Goal: Check status: Check status

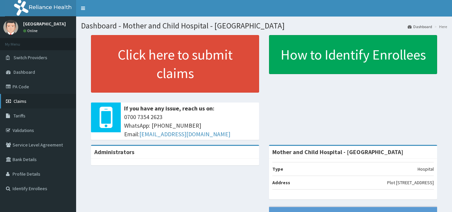
click at [17, 101] on span "Claims" at bounding box center [20, 101] width 13 height 6
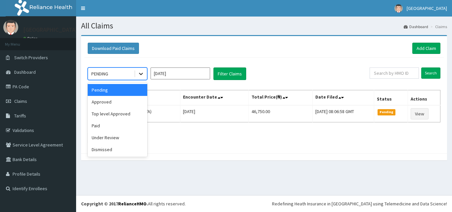
click at [139, 73] on icon at bounding box center [141, 74] width 7 height 7
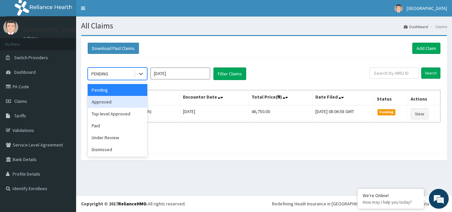
click at [101, 100] on div "Approved" at bounding box center [118, 102] width 60 height 12
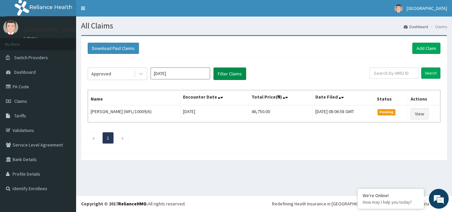
click at [233, 75] on button "Filter Claims" at bounding box center [230, 74] width 33 height 13
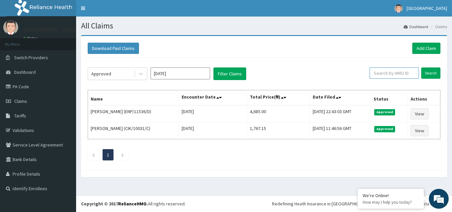
click at [398, 74] on input "text" at bounding box center [394, 73] width 49 height 11
type input "COW/10035/D"
click at [431, 74] on input "Search" at bounding box center [431, 73] width 19 height 11
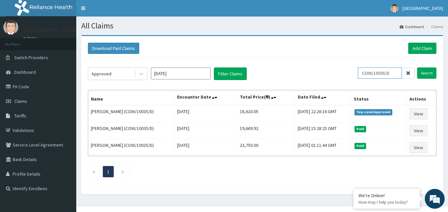
drag, startPoint x: 399, startPoint y: 73, endPoint x: 362, endPoint y: 73, distance: 37.4
click at [362, 73] on input "COW/10035/D" at bounding box center [379, 73] width 44 height 11
type input "ZWS/10010/D"
click at [423, 73] on input "Search" at bounding box center [426, 73] width 19 height 11
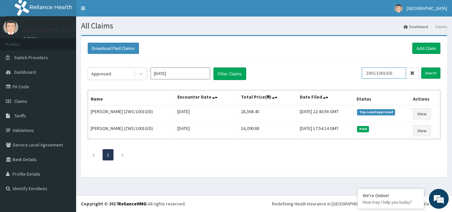
drag, startPoint x: 399, startPoint y: 73, endPoint x: 310, endPoint y: 88, distance: 90.7
click at [311, 88] on div "Approved Jul 2025 Filter Claims ZWS/10010/D Search Name Encounter Date Total Pr…" at bounding box center [264, 113] width 360 height 110
type input "ISW/10466/B"
click at [434, 73] on input "Search" at bounding box center [431, 73] width 19 height 11
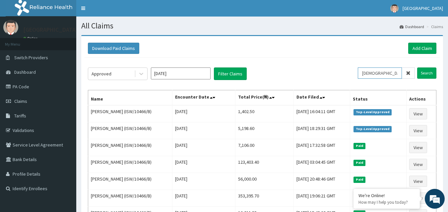
drag, startPoint x: 397, startPoint y: 75, endPoint x: 355, endPoint y: 77, distance: 41.5
click at [355, 77] on div "Approved Jul 2025 Filter Claims ISW/10466/B Search" at bounding box center [262, 74] width 348 height 13
type input "BPO/10024/B"
click at [425, 73] on input "Search" at bounding box center [426, 73] width 19 height 11
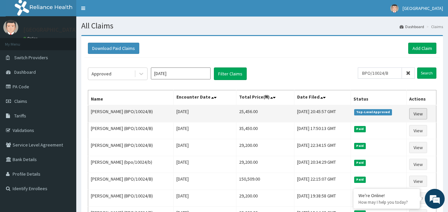
click at [417, 114] on link "View" at bounding box center [418, 113] width 18 height 11
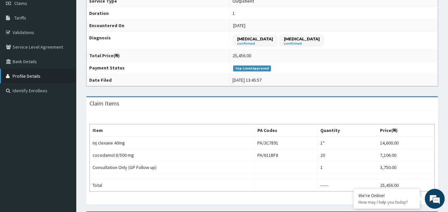
scroll to position [33, 0]
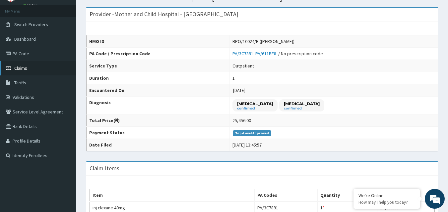
click at [18, 68] on span "Claims" at bounding box center [20, 68] width 13 height 6
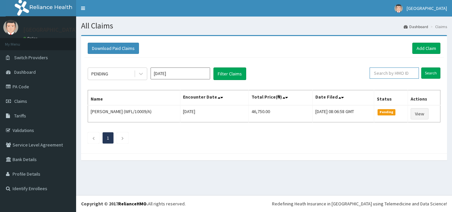
click at [397, 73] on input "text" at bounding box center [394, 73] width 49 height 11
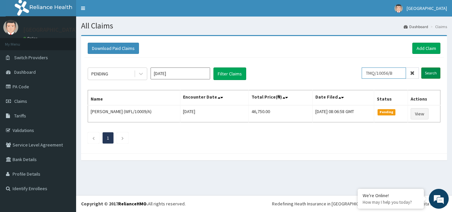
type input "TMQ/10056/B"
click at [433, 74] on input "Search" at bounding box center [431, 73] width 19 height 11
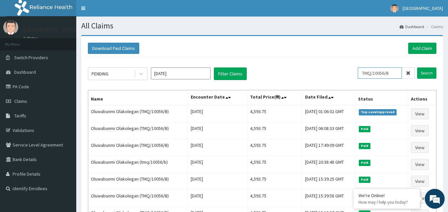
drag, startPoint x: 396, startPoint y: 72, endPoint x: 355, endPoint y: 74, distance: 40.4
click at [355, 74] on div "PENDING Jul 2025 Filter Claims TMQ/10056/B Search" at bounding box center [262, 74] width 348 height 13
type input "RNC/10075/B"
click at [427, 74] on input "Search" at bounding box center [426, 73] width 19 height 11
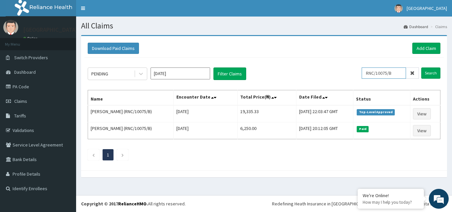
drag, startPoint x: 403, startPoint y: 72, endPoint x: 357, endPoint y: 75, distance: 45.5
click at [357, 75] on div "PENDING Jul 2025 Filter Claims RNC/10075/B Search" at bounding box center [264, 74] width 353 height 13
type input "BPO/10024/B"
click at [434, 74] on input "Search" at bounding box center [431, 73] width 19 height 11
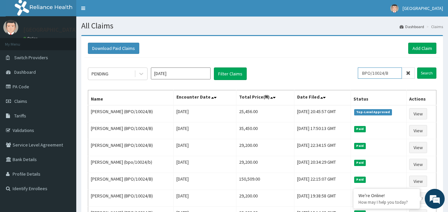
drag, startPoint x: 395, startPoint y: 73, endPoint x: 354, endPoint y: 69, distance: 40.7
click at [354, 69] on div "PENDING Jul 2025 Filter Claims BPO/10024/B Search" at bounding box center [262, 74] width 348 height 13
click at [382, 74] on input "text" at bounding box center [389, 73] width 49 height 11
paste input "RNC/10075/B"
type input "RNC/10075/B"
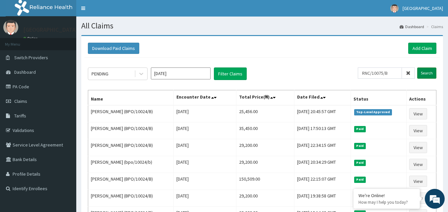
click at [426, 74] on input "Search" at bounding box center [426, 73] width 19 height 11
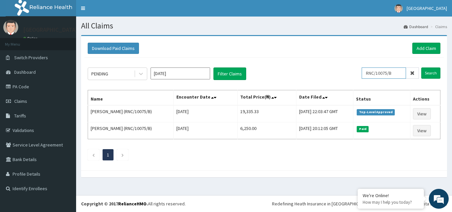
drag, startPoint x: 401, startPoint y: 74, endPoint x: 362, endPoint y: 77, distance: 38.9
click at [362, 77] on div "PENDING Jul 2025 Filter Claims RNC/10075/B Search" at bounding box center [264, 74] width 353 height 13
paste input "ISW/10017/C"
type input "ISW/10017/C"
click at [429, 75] on input "Search" at bounding box center [431, 73] width 19 height 11
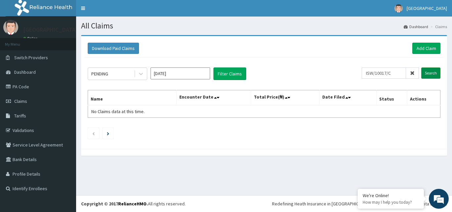
click at [431, 71] on input "Search" at bounding box center [431, 73] width 19 height 11
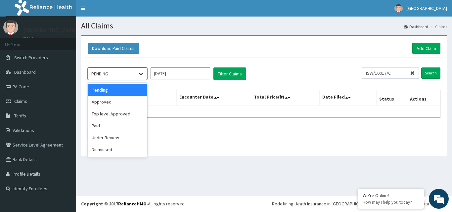
click at [141, 72] on icon at bounding box center [141, 74] width 7 height 7
click at [118, 101] on div "Approved" at bounding box center [118, 102] width 60 height 12
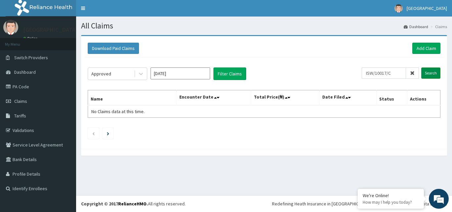
click at [432, 71] on input "Search" at bounding box center [431, 73] width 19 height 11
click at [432, 72] on input "Search" at bounding box center [431, 73] width 19 height 11
click at [235, 76] on button "Filter Claims" at bounding box center [230, 74] width 33 height 13
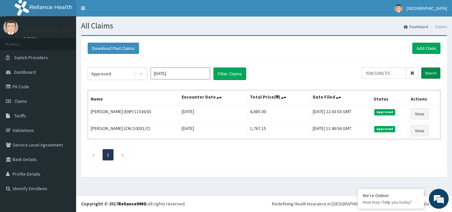
click at [431, 72] on input "Search" at bounding box center [431, 73] width 19 height 11
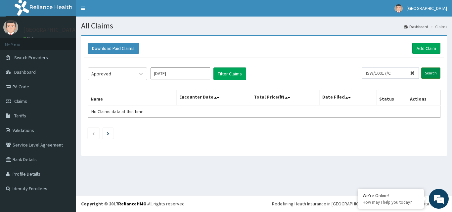
click at [431, 72] on input "Search" at bounding box center [431, 73] width 19 height 11
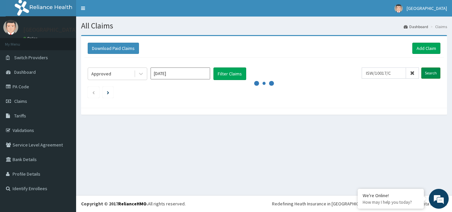
click at [431, 72] on input "Search" at bounding box center [431, 73] width 19 height 11
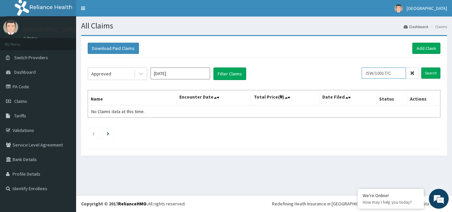
drag, startPoint x: 400, startPoint y: 72, endPoint x: 350, endPoint y: 67, distance: 49.9
click at [350, 68] on div "Approved Jul 2025 Filter Claims ISW/10017/C Search" at bounding box center [264, 74] width 353 height 13
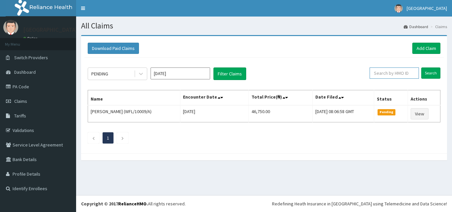
click at [383, 72] on input "text" at bounding box center [394, 73] width 49 height 11
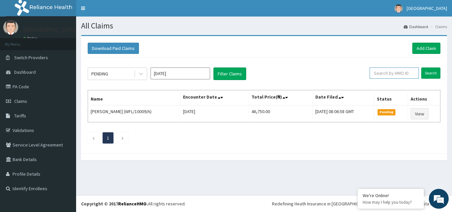
paste input "ISW/10017/C"
type input "ISW/10017/C"
click at [429, 74] on input "Search" at bounding box center [431, 73] width 19 height 11
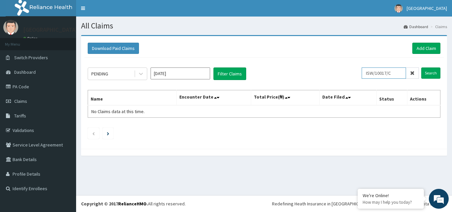
drag, startPoint x: 403, startPoint y: 73, endPoint x: 365, endPoint y: 73, distance: 38.4
click at [365, 73] on div "PENDING Jul 2025 Filter Claims ISW/10017/C Search" at bounding box center [264, 74] width 353 height 13
type input "ISW/10017/C"
click at [429, 73] on input "Search" at bounding box center [431, 73] width 19 height 11
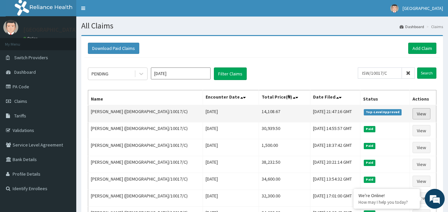
click at [418, 114] on link "View" at bounding box center [421, 113] width 18 height 11
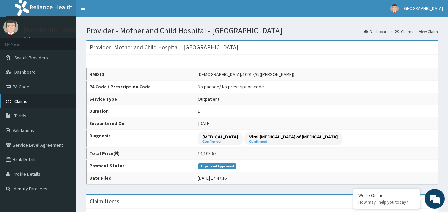
click at [19, 101] on span "Claims" at bounding box center [20, 101] width 13 height 6
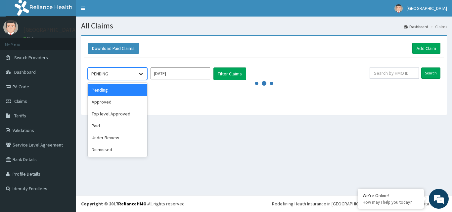
click at [142, 74] on icon at bounding box center [141, 74] width 4 height 2
click at [119, 103] on div "Approved" at bounding box center [118, 102] width 60 height 12
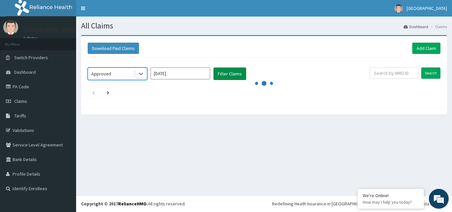
click at [231, 73] on button "Filter Claims" at bounding box center [230, 74] width 33 height 13
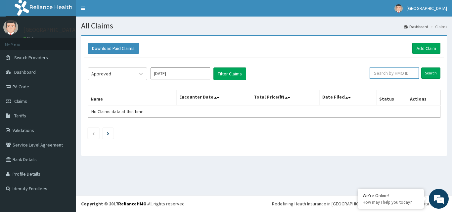
click at [401, 73] on input "text" at bounding box center [394, 73] width 49 height 11
type input "EEF/10043/B"
click at [433, 72] on input "Search" at bounding box center [431, 73] width 19 height 11
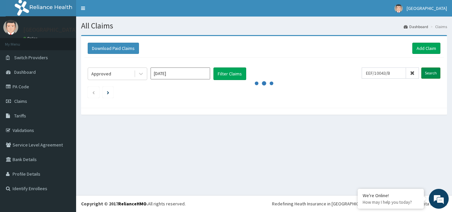
click at [429, 73] on input "Search" at bounding box center [431, 73] width 19 height 11
click at [228, 74] on button "Filter Claims" at bounding box center [230, 74] width 33 height 13
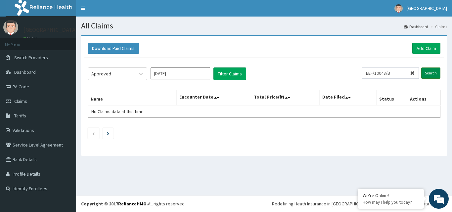
click at [433, 74] on input "Search" at bounding box center [431, 73] width 19 height 11
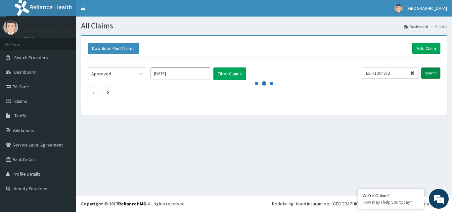
click at [427, 73] on input "Search" at bounding box center [431, 73] width 19 height 11
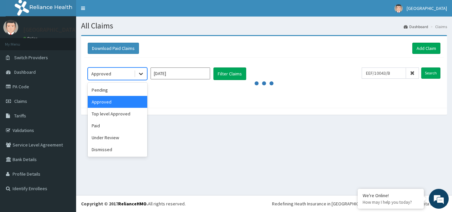
click at [140, 74] on icon at bounding box center [141, 74] width 4 height 2
click at [105, 90] on div "Pending" at bounding box center [118, 90] width 60 height 12
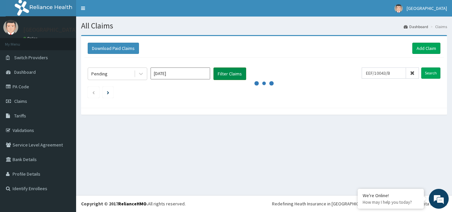
click at [229, 74] on button "Filter Claims" at bounding box center [230, 74] width 33 height 13
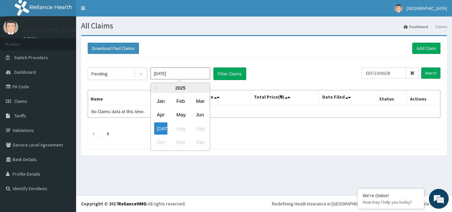
click at [199, 73] on input "[DATE]" at bounding box center [181, 74] width 60 height 12
click at [182, 128] on div "Jul Aug Sep" at bounding box center [180, 129] width 59 height 14
drag, startPoint x: 181, startPoint y: 126, endPoint x: 174, endPoint y: 126, distance: 7.0
click at [179, 127] on div "Jul Aug Sep" at bounding box center [180, 129] width 59 height 14
click at [160, 127] on div "Jul" at bounding box center [160, 129] width 13 height 12
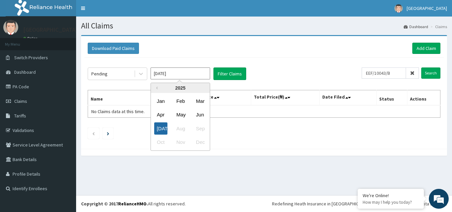
type input "Jun 2025"
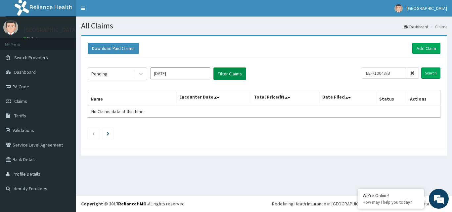
click at [234, 76] on button "Filter Claims" at bounding box center [230, 74] width 33 height 13
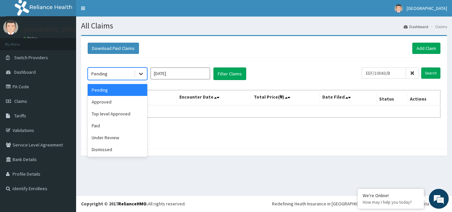
click at [140, 73] on icon at bounding box center [141, 74] width 7 height 7
click at [117, 102] on div "Approved" at bounding box center [118, 102] width 60 height 12
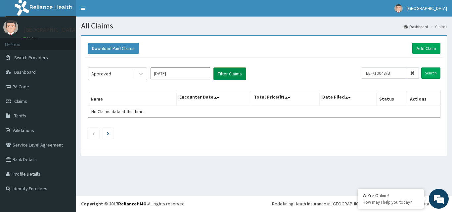
click at [235, 76] on button "Filter Claims" at bounding box center [230, 74] width 33 height 13
click at [231, 72] on button "Filter Claims" at bounding box center [230, 74] width 33 height 13
click at [227, 73] on button "Filter Claims" at bounding box center [230, 74] width 33 height 13
click at [227, 72] on button "Filter Claims" at bounding box center [230, 74] width 33 height 13
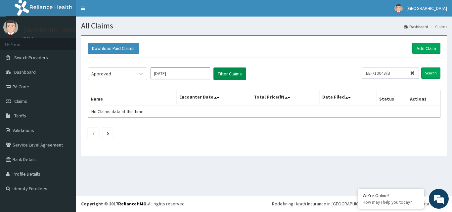
click at [227, 72] on button "Filter Claims" at bounding box center [230, 74] width 33 height 13
drag, startPoint x: 401, startPoint y: 73, endPoint x: 238, endPoint y: 46, distance: 165.5
click at [363, 72] on div "Approved Jun 2025 Filter Claims EEF/10043/B Search" at bounding box center [264, 74] width 353 height 13
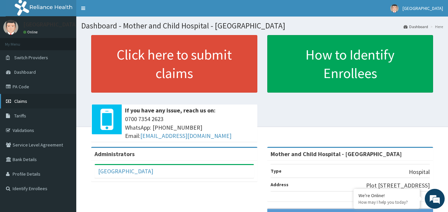
click at [16, 101] on span "Claims" at bounding box center [20, 101] width 13 height 6
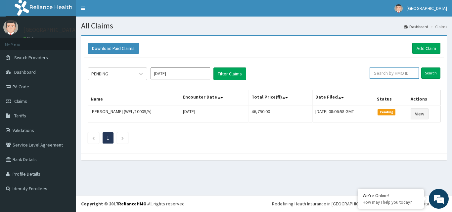
click at [386, 72] on input "text" at bounding box center [394, 73] width 49 height 11
type input "EEF/10043/B"
click at [430, 74] on input "Search" at bounding box center [431, 73] width 19 height 11
